Goal: Find specific page/section: Find specific page/section

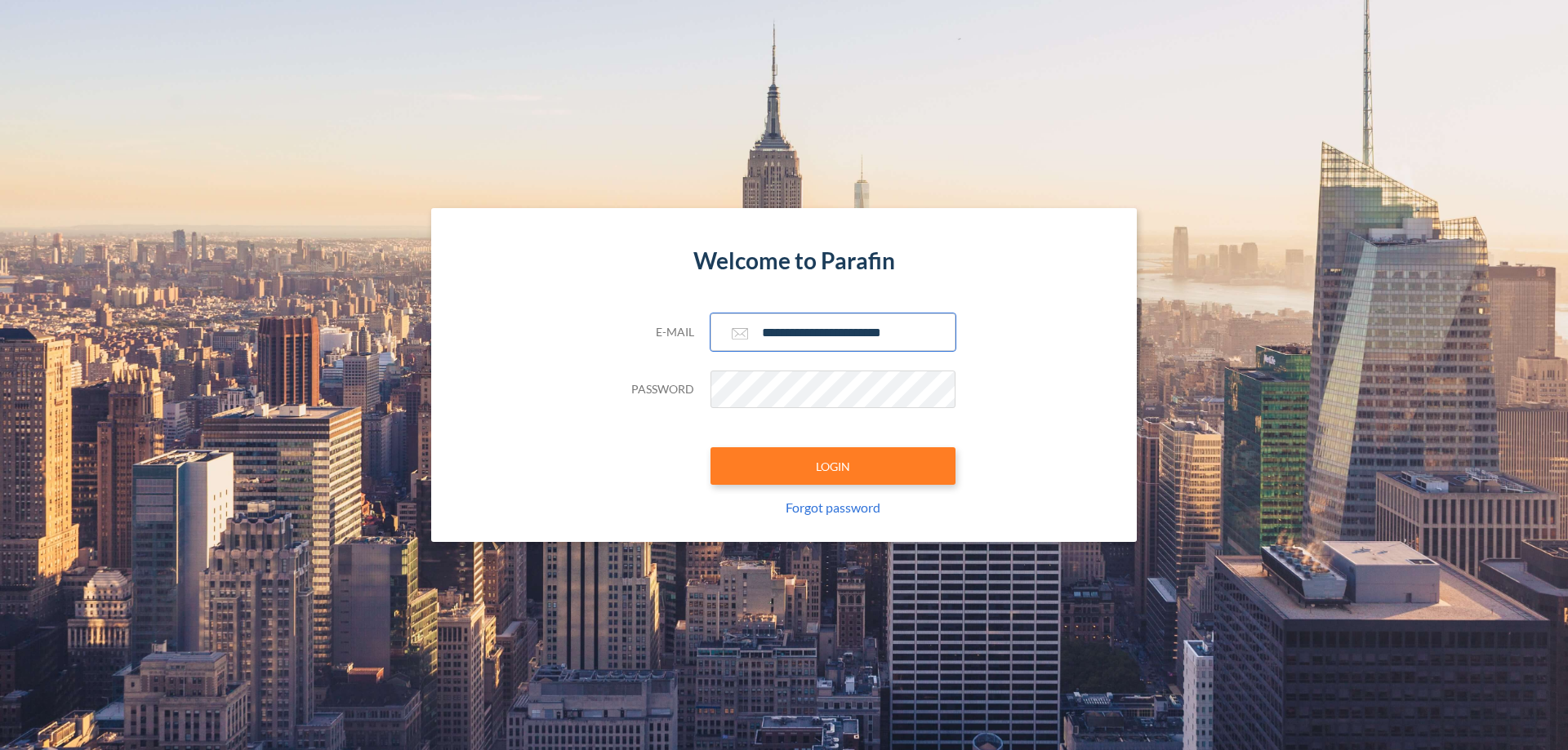
type input "**********"
click at [833, 466] on button "LOGIN" at bounding box center [833, 467] width 245 height 38
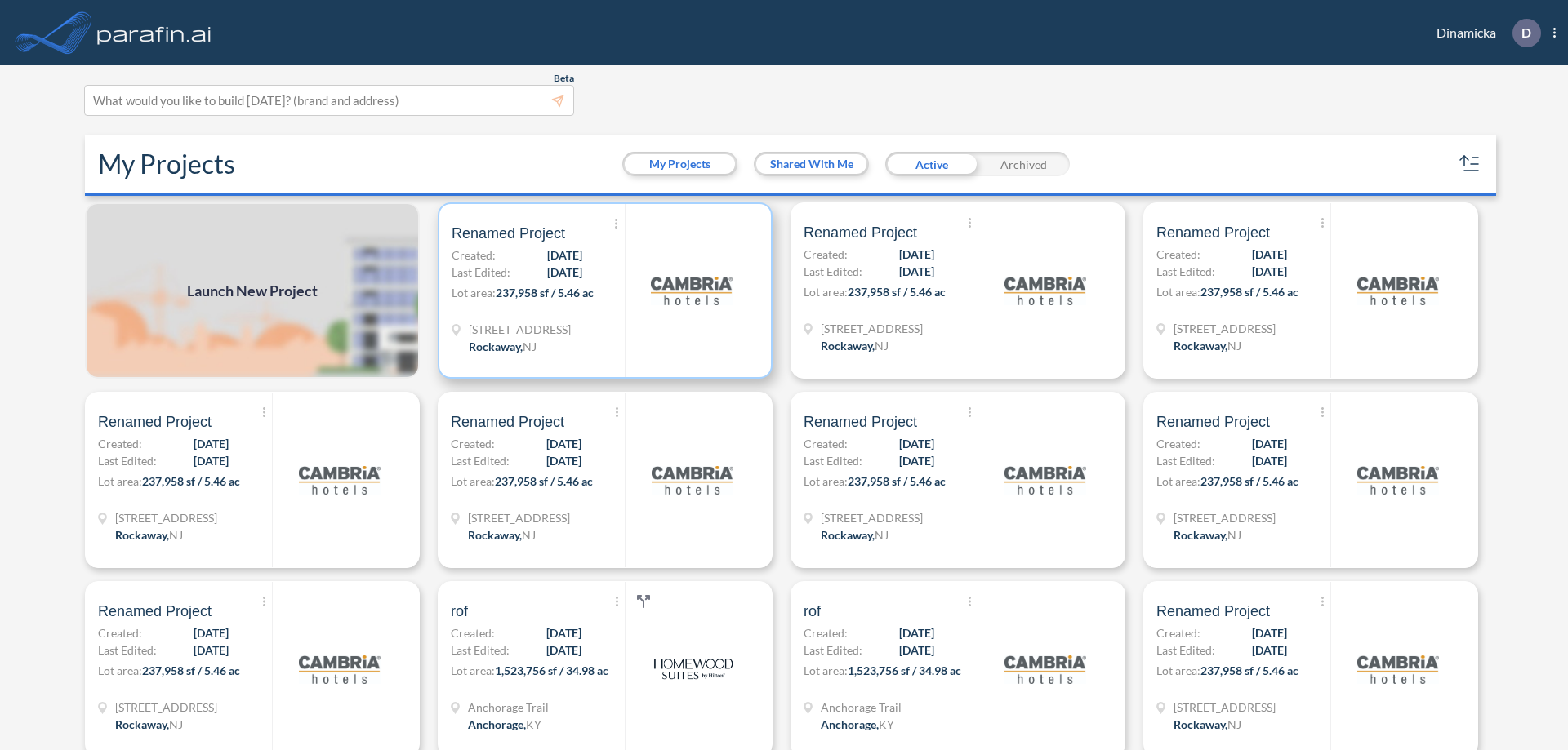
scroll to position [4, 0]
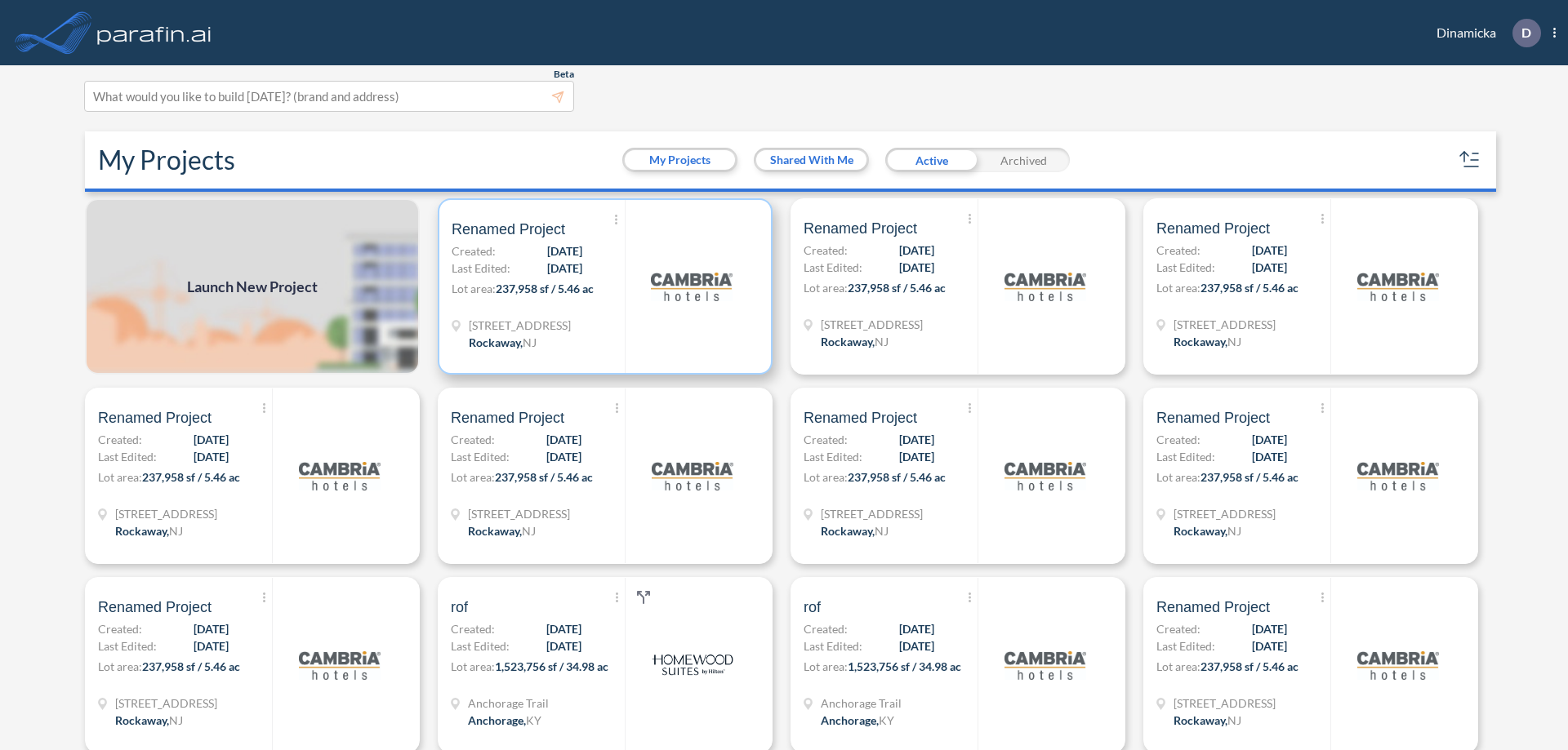
click at [602, 286] on p "Lot area: 237,958 sf / 5.46 ac" at bounding box center [538, 291] width 173 height 24
